Goal: Task Accomplishment & Management: Manage account settings

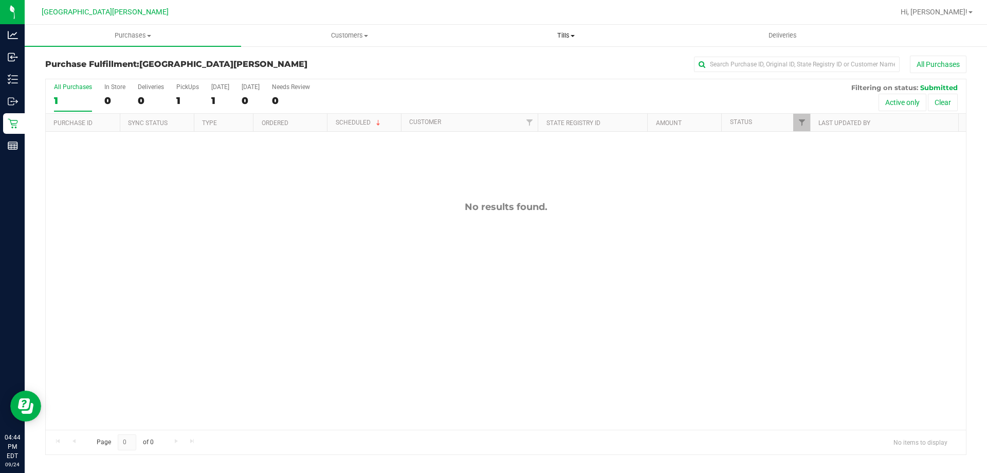
click at [564, 32] on span "Tills" at bounding box center [565, 35] width 215 height 9
click at [506, 63] on span "Manage tills" at bounding box center [492, 62] width 69 height 9
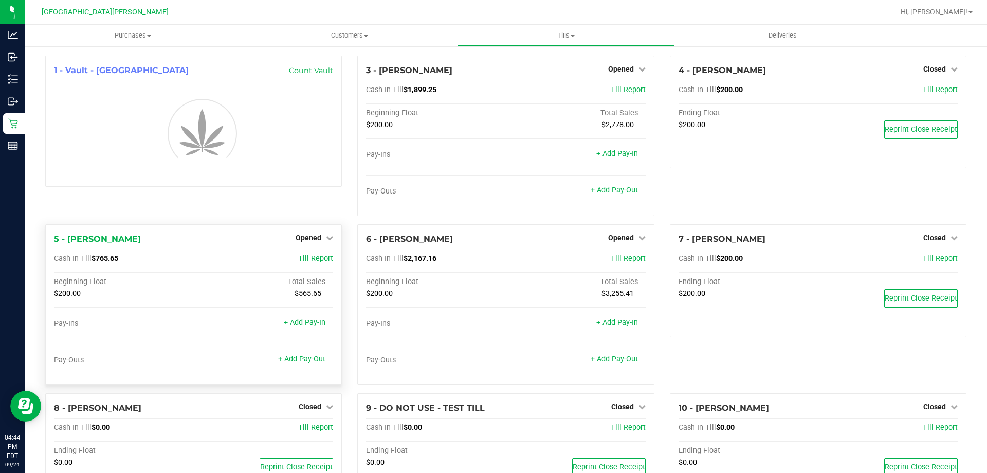
click at [312, 232] on div "Opened" at bounding box center [315, 237] width 38 height 12
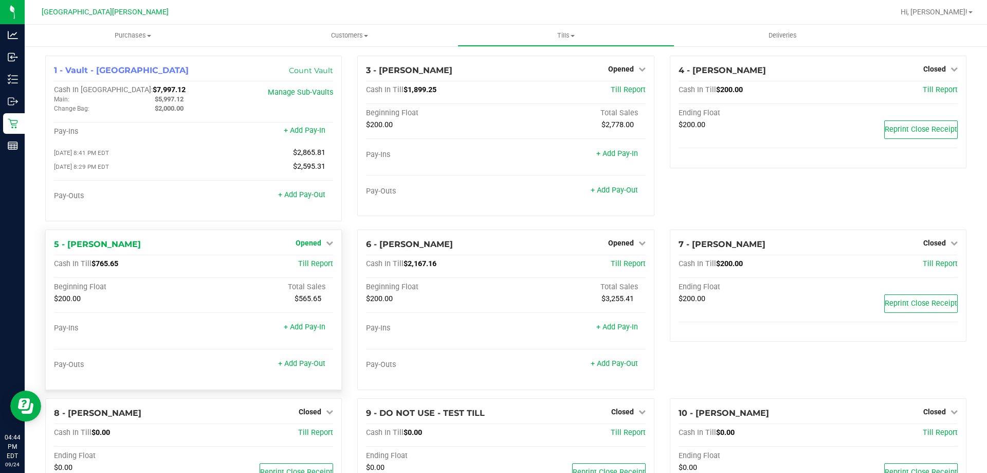
click at [311, 241] on span "Opened" at bounding box center [309, 243] width 26 height 8
click at [308, 263] on link "Close Till" at bounding box center [310, 264] width 28 height 8
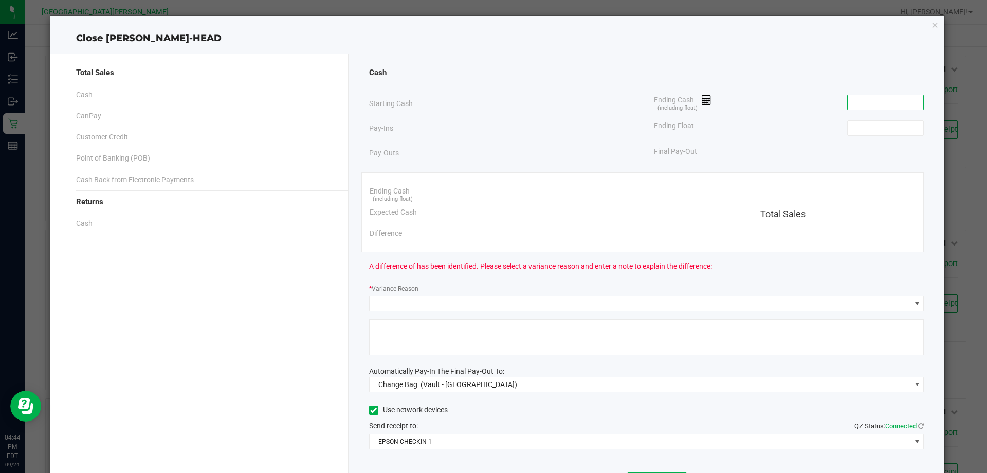
click at [863, 106] on input at bounding box center [886, 102] width 76 height 14
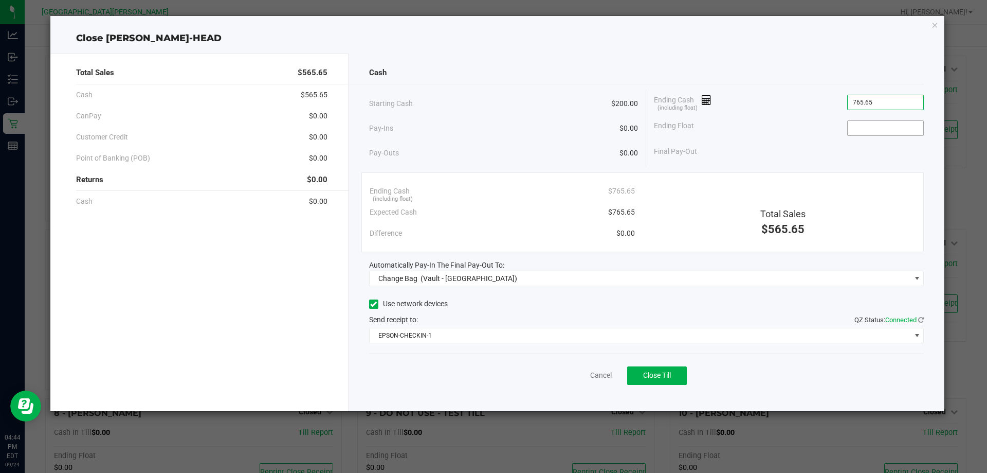
type input "$765.65"
click at [863, 130] on input at bounding box center [886, 128] width 76 height 14
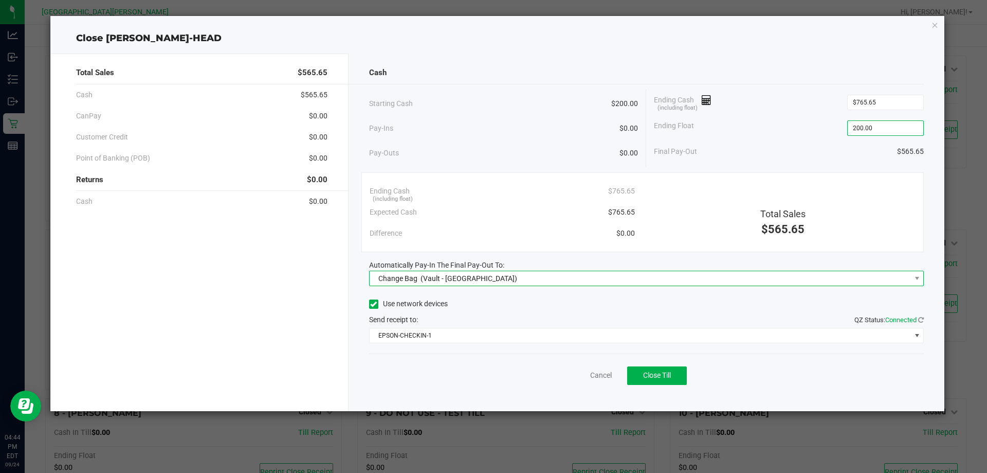
type input "$200.00"
click at [472, 278] on span "(Vault - [GEOGRAPHIC_DATA])" at bounding box center [469, 278] width 97 height 8
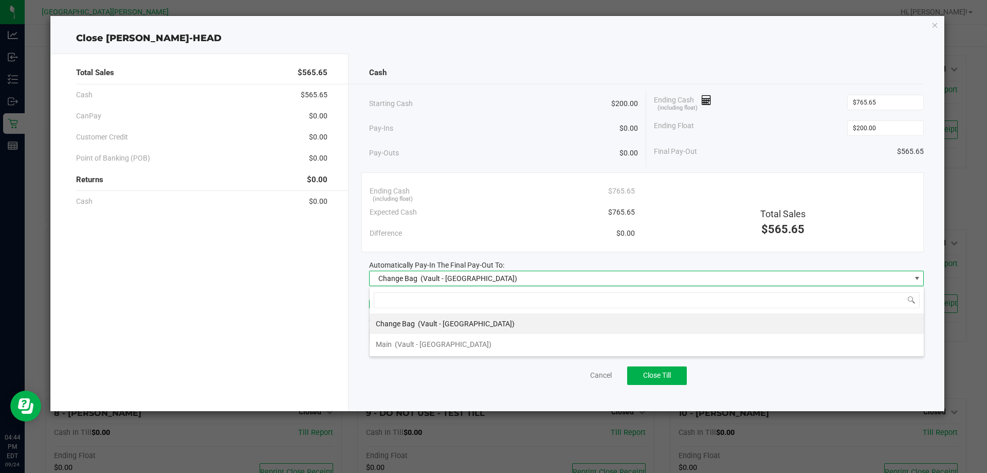
scroll to position [15, 555]
click at [435, 342] on span "(Vault - [GEOGRAPHIC_DATA])" at bounding box center [443, 344] width 97 height 8
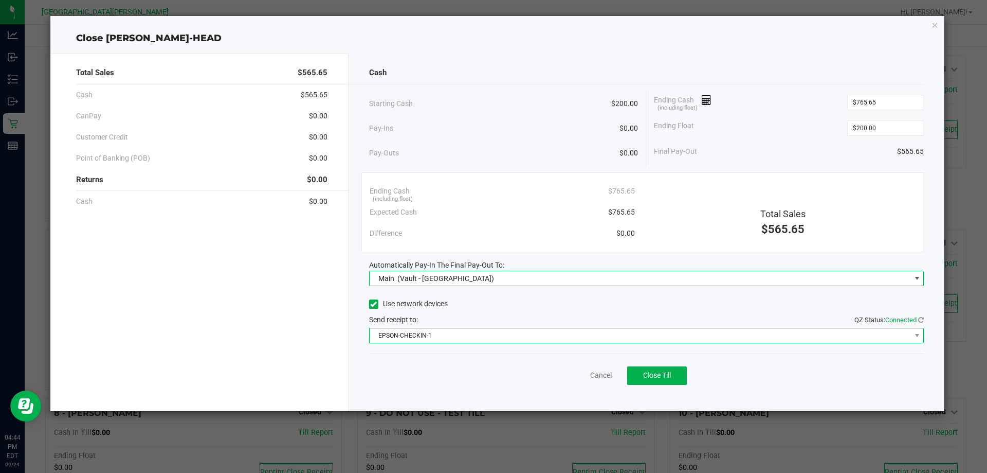
click at [427, 336] on span "EPSON-CHECKIN-1" at bounding box center [641, 335] width 542 height 14
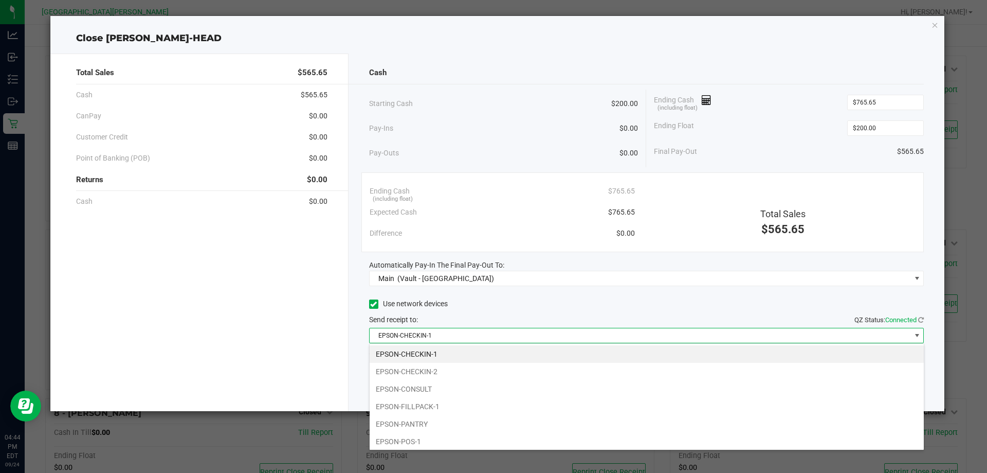
click at [417, 409] on li "EPSON-FILLPACK-1" at bounding box center [647, 406] width 554 height 17
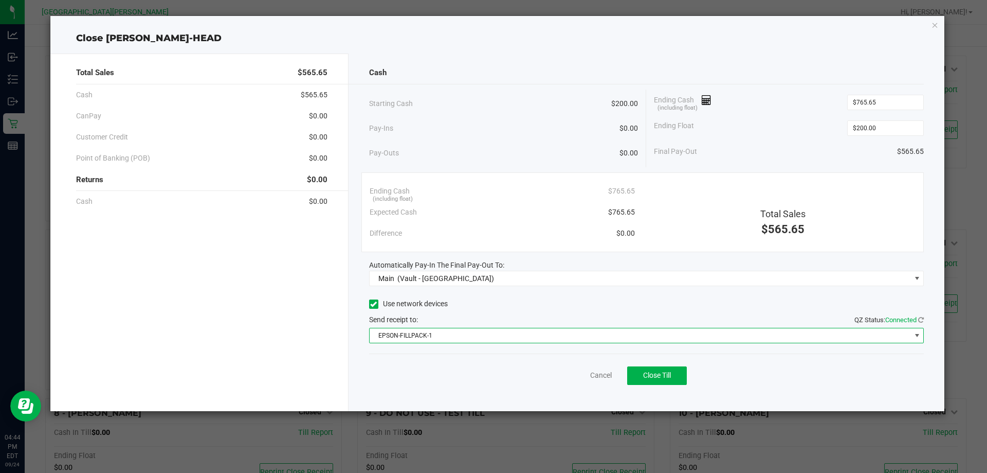
click at [315, 318] on div "Total Sales $565.65 Cash $565.65 CanPay $0.00 Customer Credit $0.00 Point of Ba…" at bounding box center [199, 231] width 298 height 357
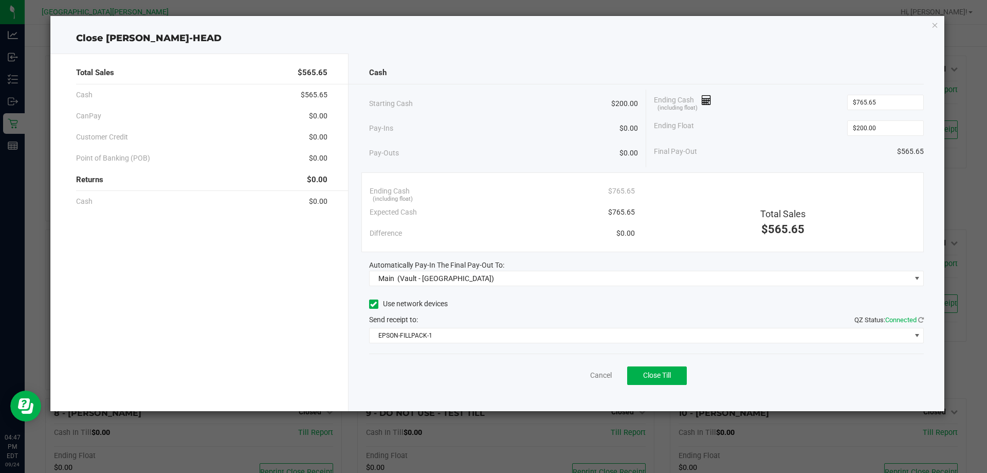
click at [819, 56] on div "Cash Starting Cash $200.00 Pay-Ins $0.00 Pay-Outs $0.00 Ending Cash (including …" at bounding box center [647, 231] width 597 height 357
click at [654, 372] on span "Close Till" at bounding box center [657, 375] width 28 height 8
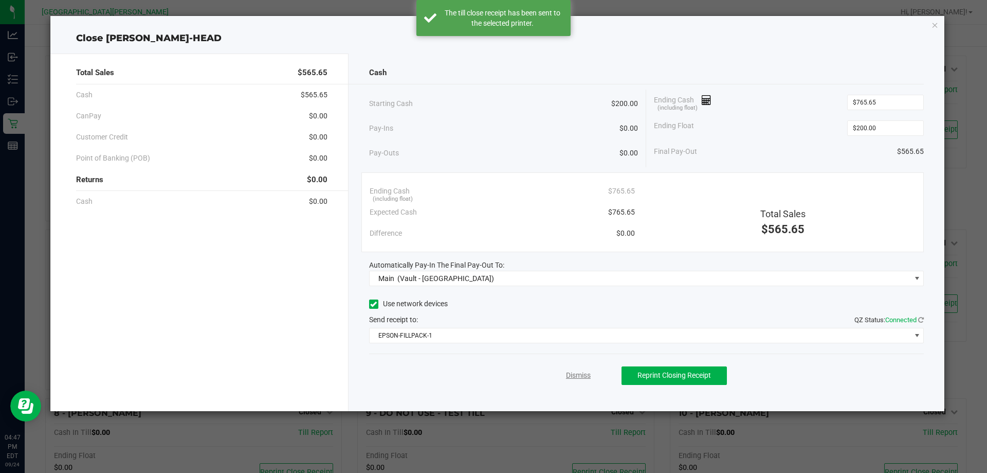
click at [575, 374] on link "Dismiss" at bounding box center [578, 375] width 25 height 11
